Goal: Navigation & Orientation: Go to known website

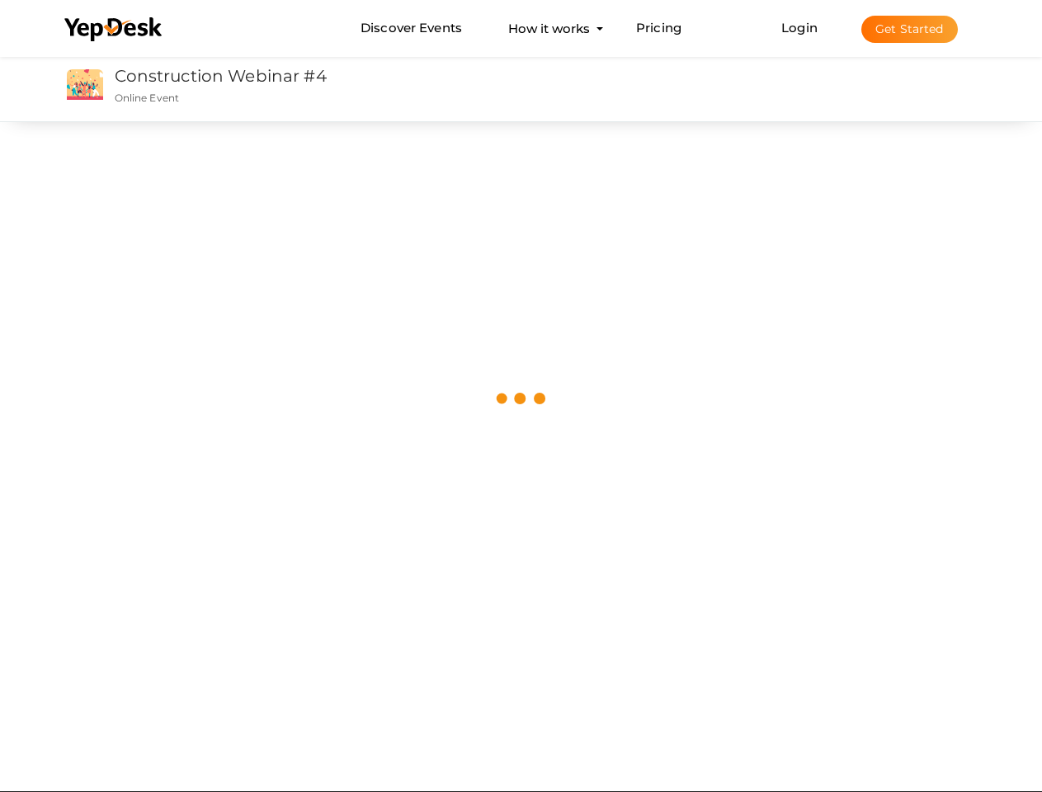
click at [521, 396] on img at bounding box center [522, 399] width 58 height 58
click at [114, 30] on use at bounding box center [112, 29] width 97 height 24
click at [801, 27] on link "Login" at bounding box center [800, 28] width 36 height 16
click at [909, 29] on button "Get Started" at bounding box center [910, 29] width 97 height 27
